Goal: Browse casually

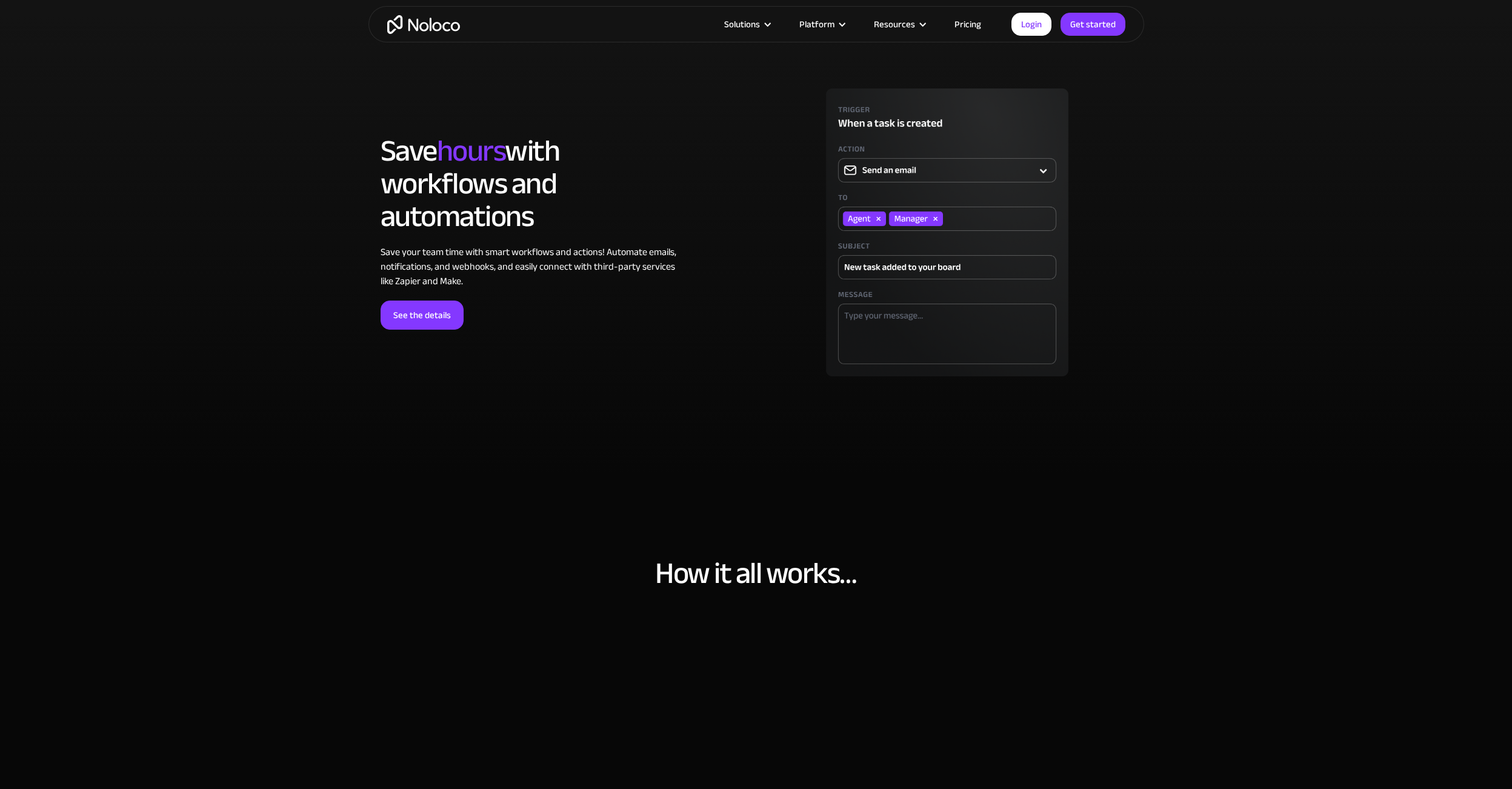
scroll to position [4219, 0]
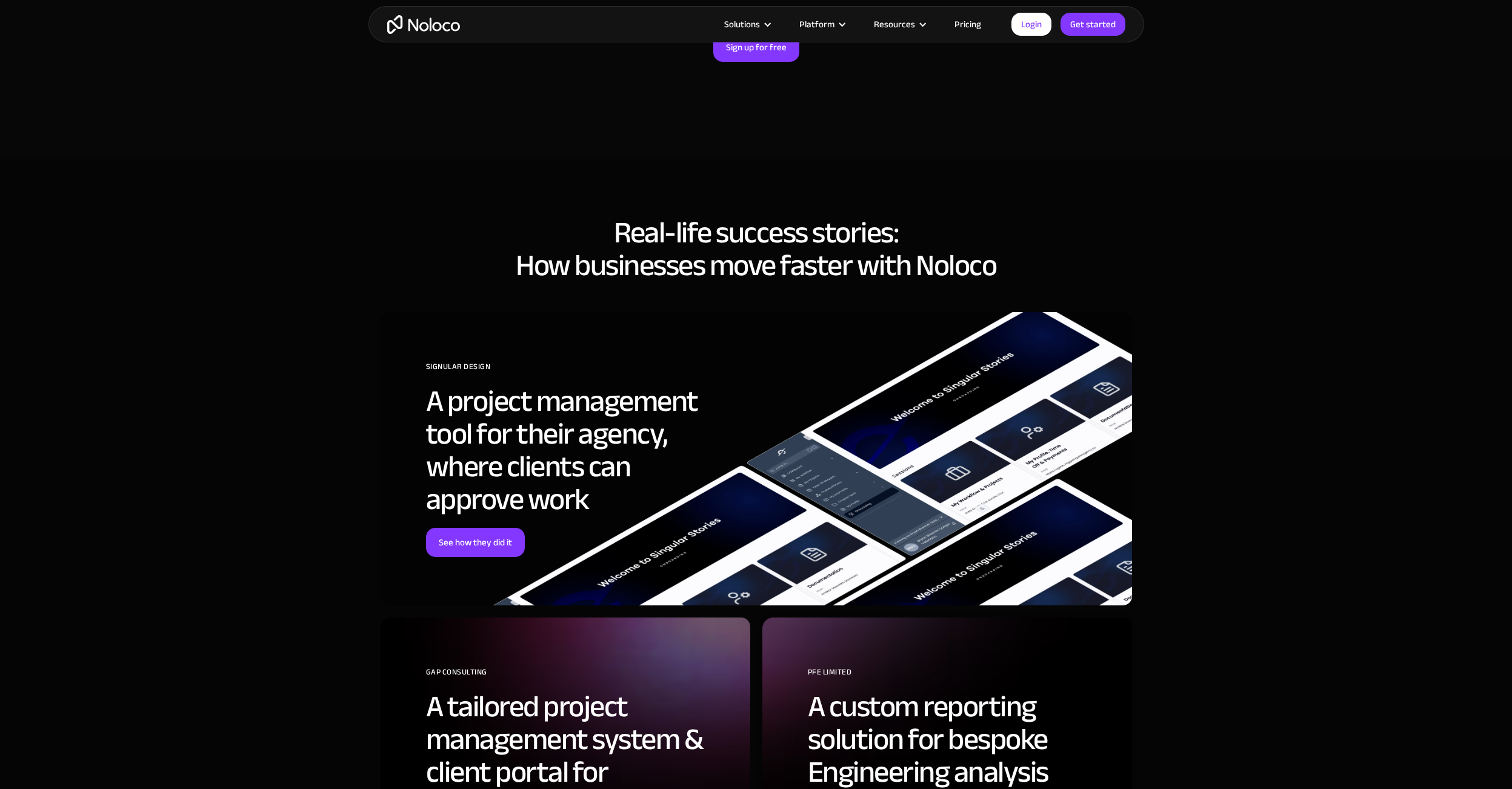
scroll to position [4581, 0]
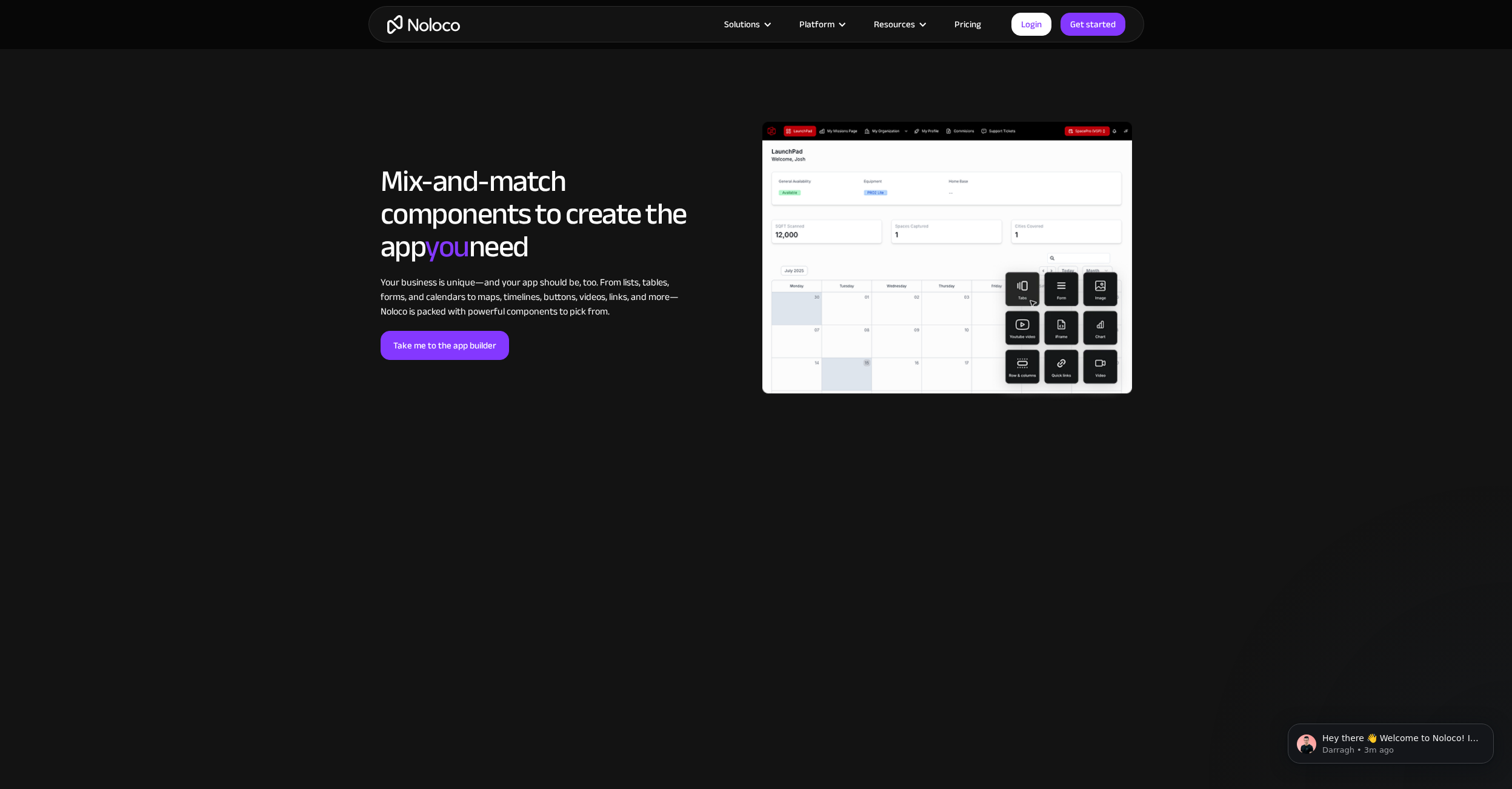
click at [775, 185] on img at bounding box center [947, 261] width 369 height 281
